Goal: Transaction & Acquisition: Purchase product/service

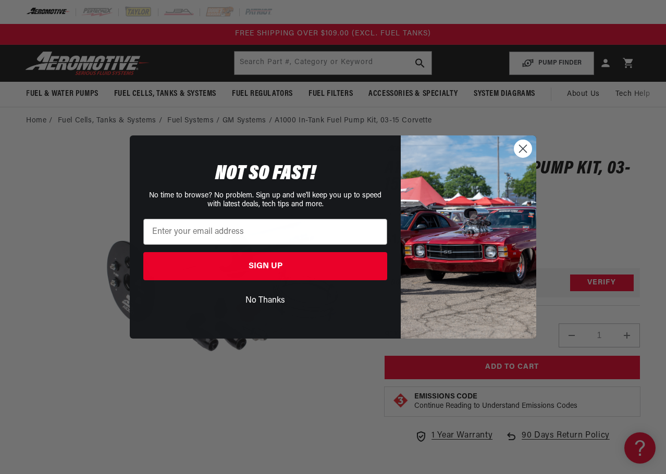
click at [520, 148] on circle "Close dialog" at bounding box center [523, 148] width 17 height 17
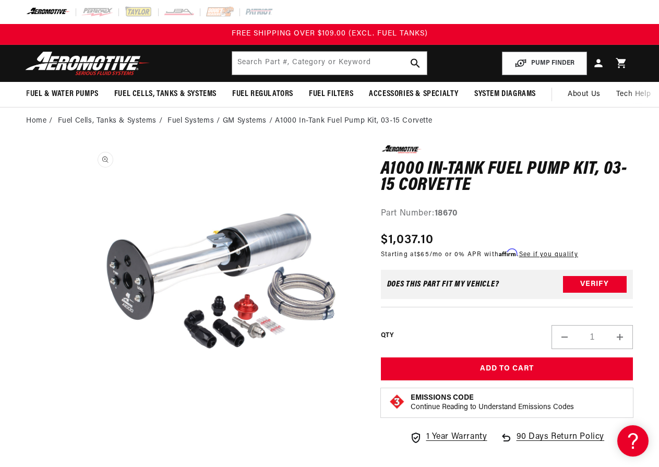
scroll to position [1, 0]
click at [67, 249] on media-gallery "Skip to product information Open media 1 in modal Watch Video" at bounding box center [193, 297] width 334 height 304
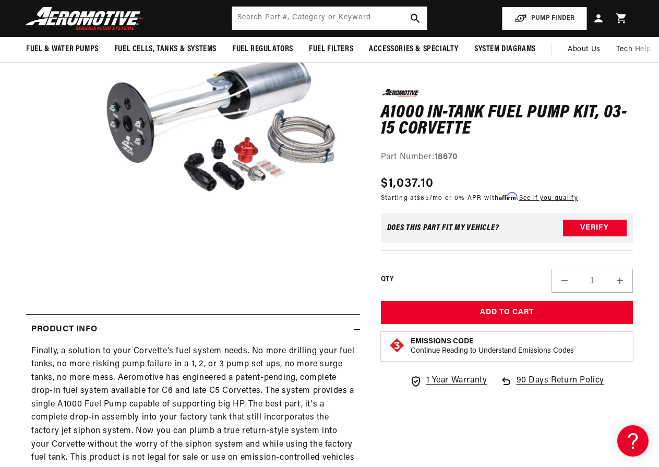
scroll to position [0, 0]
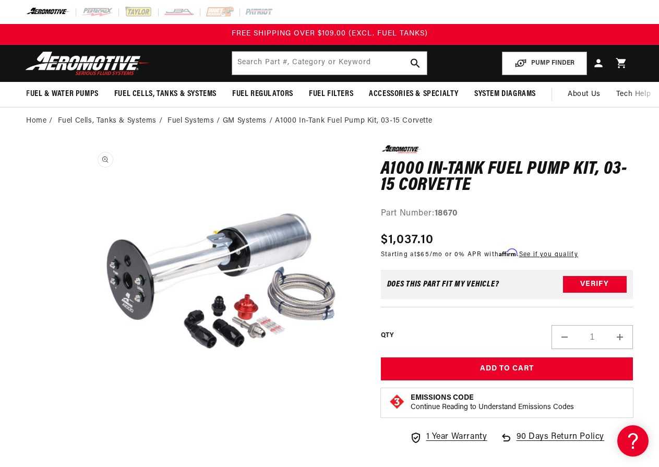
click at [83, 421] on button "Open media 1 in modal" at bounding box center [83, 421] width 0 height 0
